Goal: Task Accomplishment & Management: Complete application form

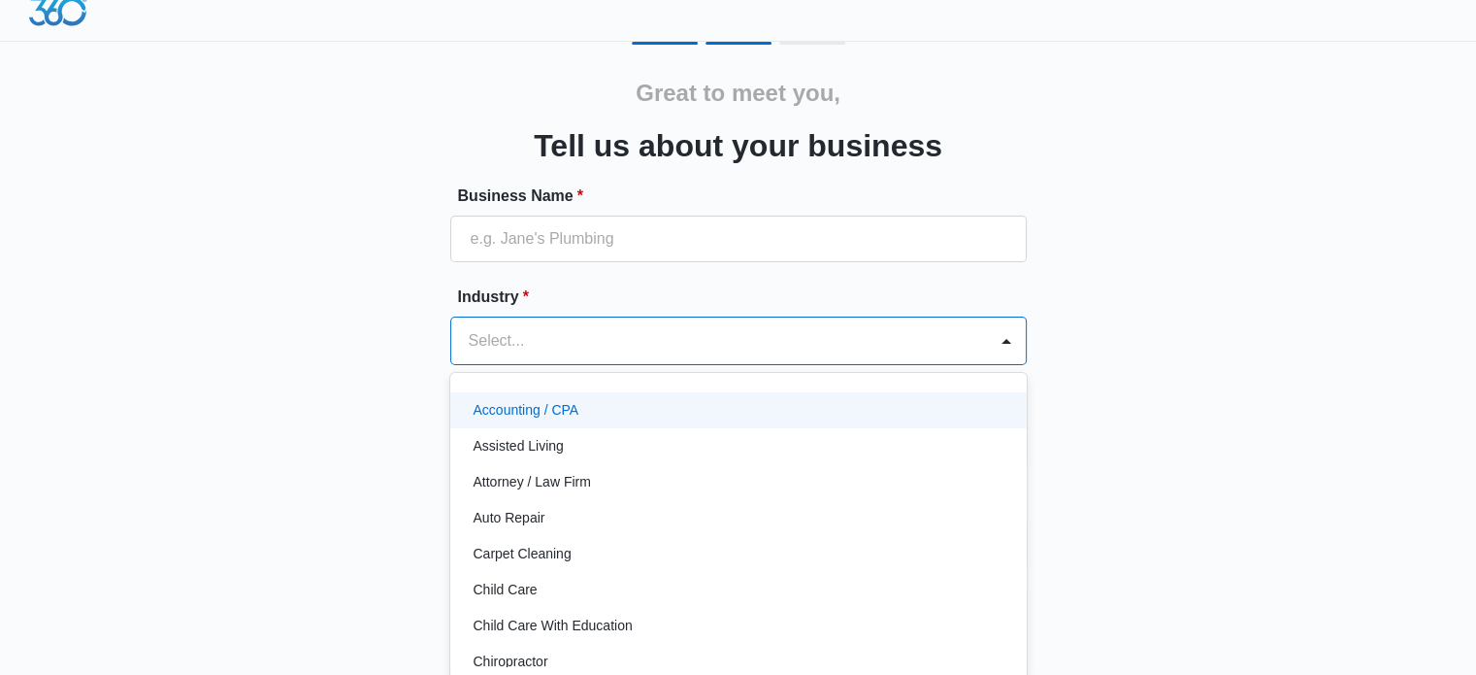
click at [846, 360] on div "Select..." at bounding box center [719, 340] width 536 height 47
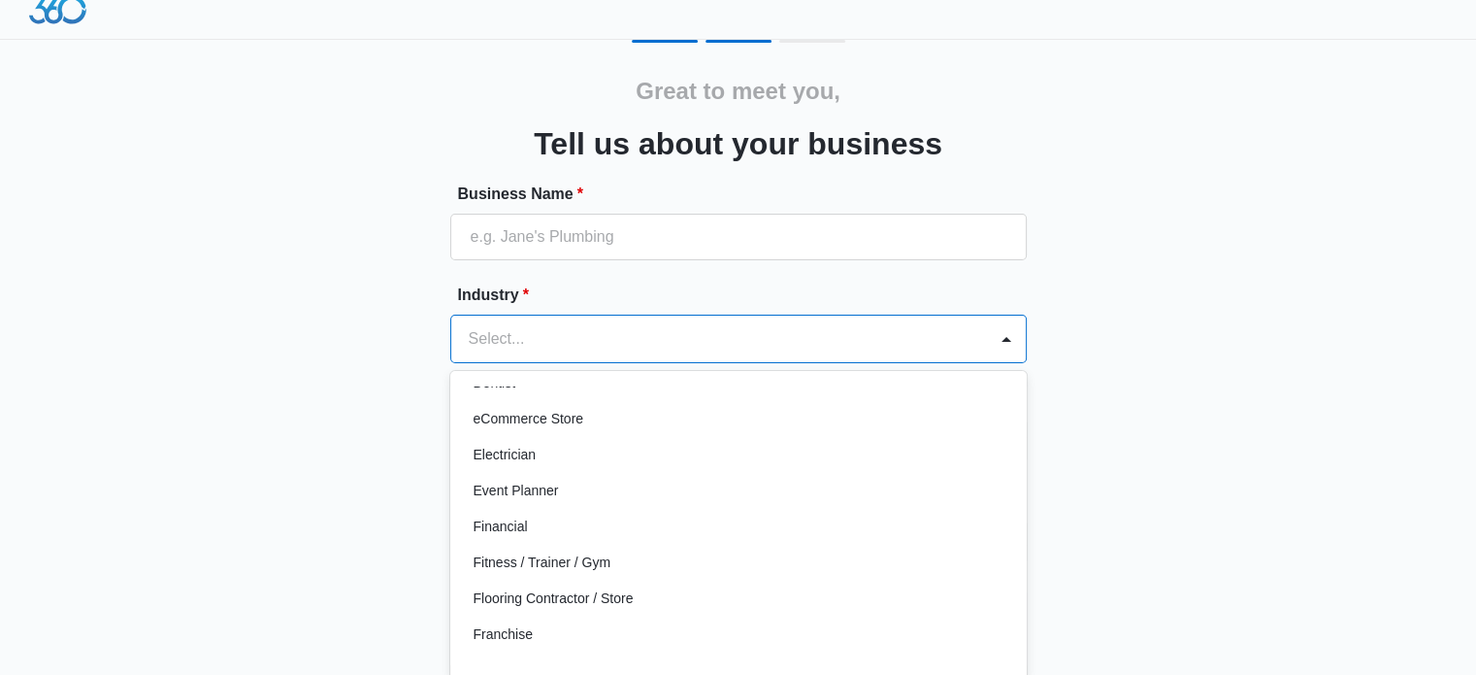
scroll to position [439, 0]
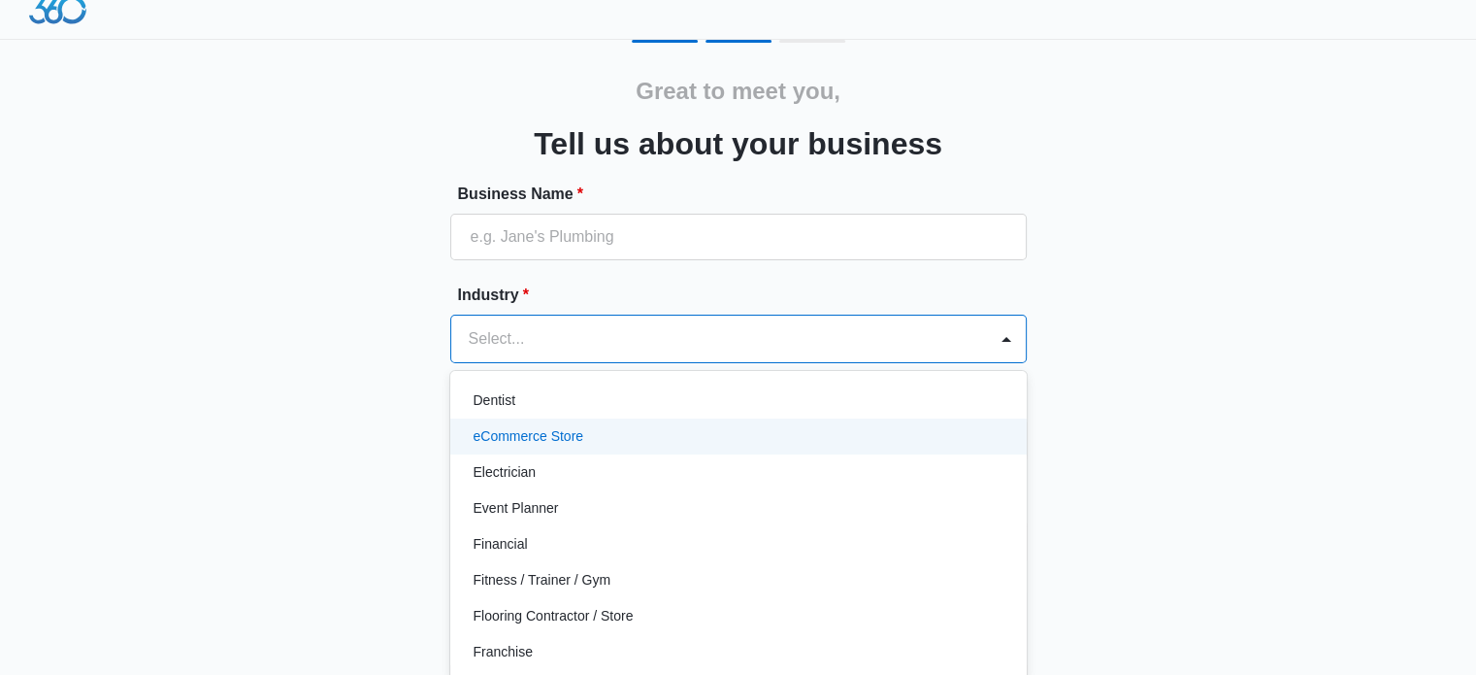
click at [509, 421] on div "eCommerce Store" at bounding box center [738, 436] width 577 height 36
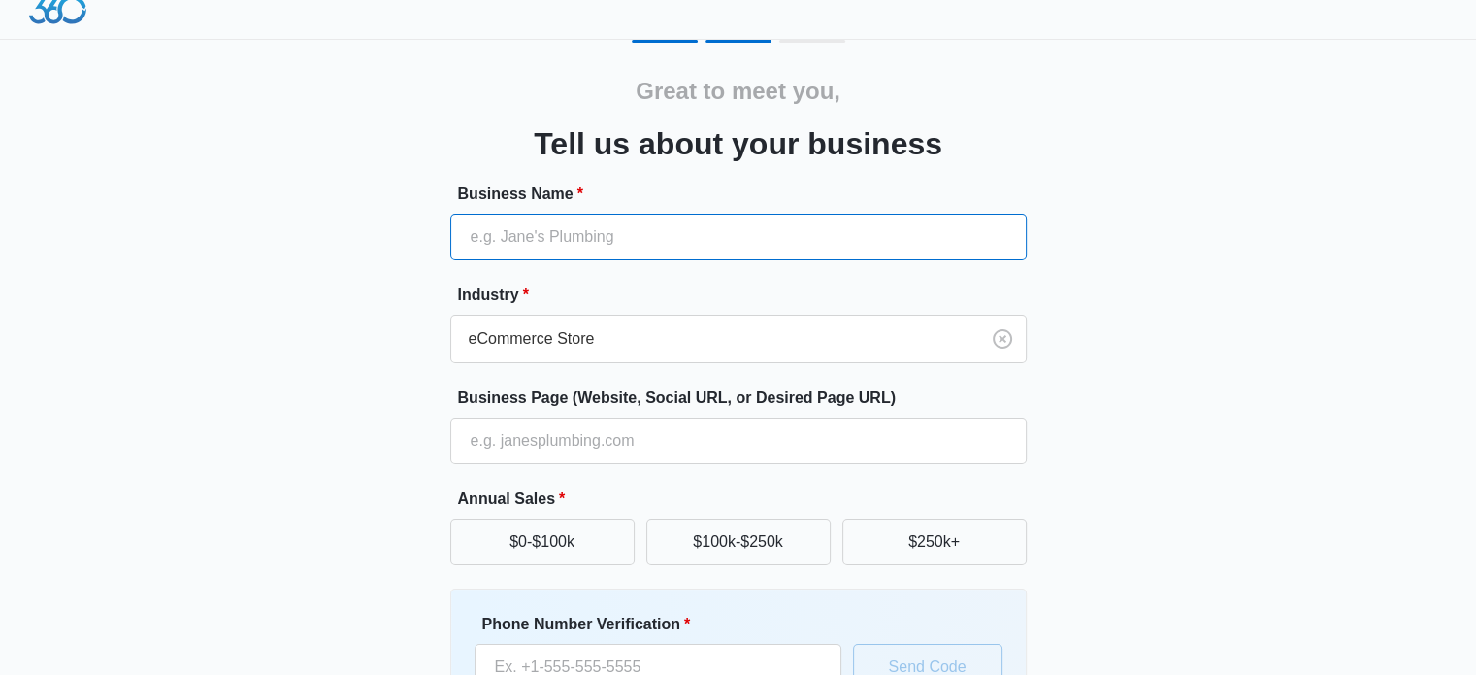
click at [496, 240] on input "Business Name *" at bounding box center [738, 237] width 577 height 47
click at [1140, 333] on div "Great to meet you, Tell us about your business Business Name * Industry * eComm…" at bounding box center [738, 433] width 1165 height 787
